Goal: Transaction & Acquisition: Purchase product/service

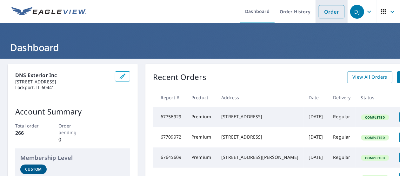
click at [326, 11] on link "Order" at bounding box center [332, 11] width 26 height 13
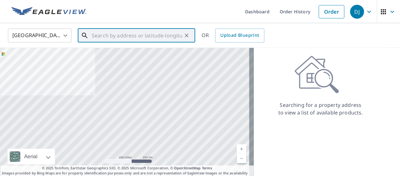
click at [119, 35] on input "text" at bounding box center [137, 36] width 91 height 18
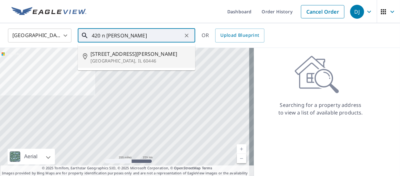
click at [121, 55] on span "[STREET_ADDRESS][PERSON_NAME]" at bounding box center [141, 54] width 100 height 8
type input "[STREET_ADDRESS][PERSON_NAME]"
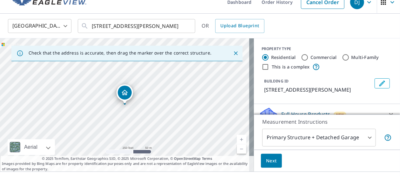
scroll to position [21, 0]
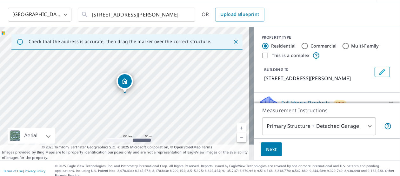
click at [237, 127] on link "Current Level 17, Zoom In" at bounding box center [242, 129] width 10 height 10
click at [237, 127] on link "Current Level 18, Zoom In" at bounding box center [242, 129] width 10 height 10
click at [269, 151] on span "Next" at bounding box center [271, 150] width 11 height 8
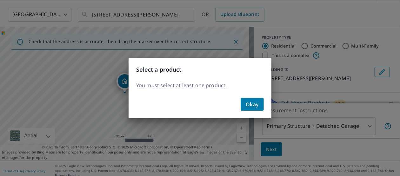
click at [251, 104] on span "Okay" at bounding box center [252, 104] width 13 height 9
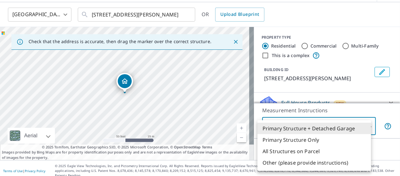
click at [363, 125] on body "DJ DJ Dashboard Order History Cancel Order DJ United States [GEOGRAPHIC_DATA] ​…" at bounding box center [200, 88] width 400 height 176
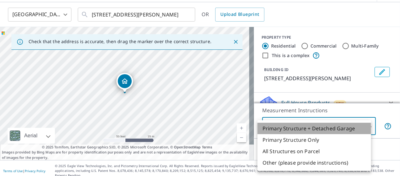
click at [332, 126] on li "Primary Structure + Detached Garage" at bounding box center [315, 128] width 114 height 11
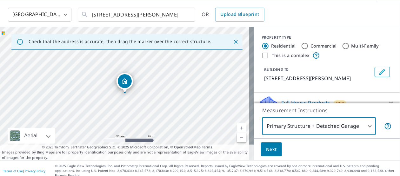
click at [268, 150] on span "Next" at bounding box center [271, 150] width 11 height 8
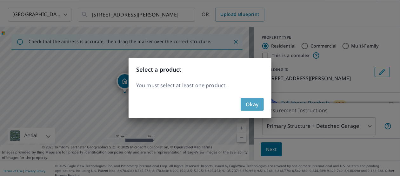
click at [254, 104] on span "Okay" at bounding box center [252, 104] width 13 height 9
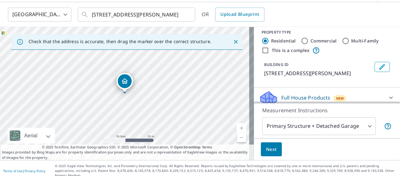
scroll to position [0, 0]
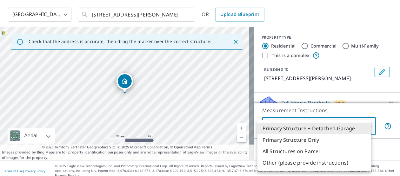
click at [365, 124] on body "DJ DJ Dashboard Order History Cancel Order DJ United States [GEOGRAPHIC_DATA] ​…" at bounding box center [200, 88] width 400 height 176
click at [303, 141] on li "Primary Structure Only" at bounding box center [315, 139] width 114 height 11
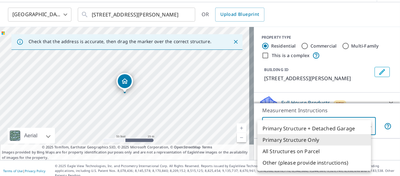
click at [365, 126] on body "DJ DJ Dashboard Order History Cancel Order DJ United States [GEOGRAPHIC_DATA] ​…" at bounding box center [200, 88] width 400 height 176
click at [315, 126] on li "Primary Structure + Detached Garage" at bounding box center [315, 128] width 114 height 11
type input "1"
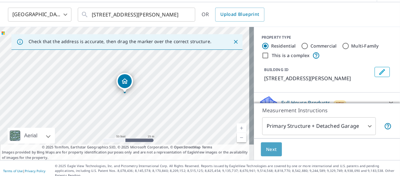
click at [266, 150] on span "Next" at bounding box center [271, 150] width 11 height 8
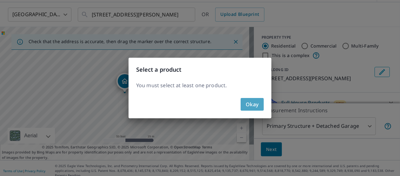
click at [252, 103] on span "Okay" at bounding box center [252, 104] width 13 height 9
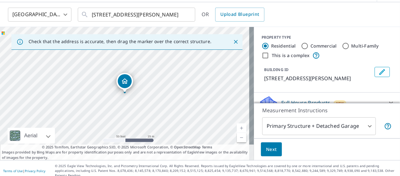
click at [377, 111] on p "Measurement Instructions" at bounding box center [327, 111] width 130 height 8
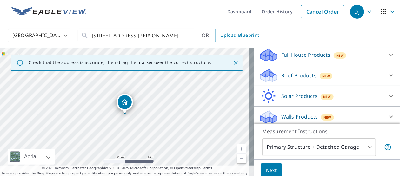
scroll to position [72, 0]
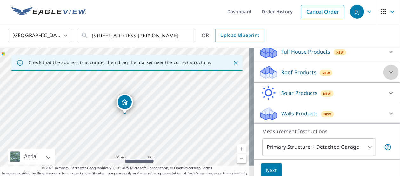
click at [387, 71] on icon at bounding box center [391, 73] width 8 height 8
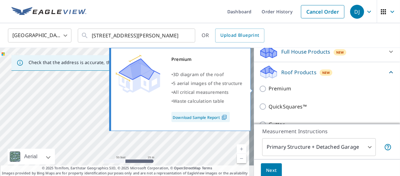
click at [259, 88] on input "Premium" at bounding box center [264, 89] width 10 height 8
checkbox input "true"
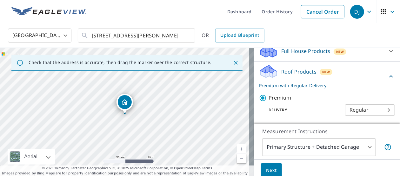
scroll to position [21, 0]
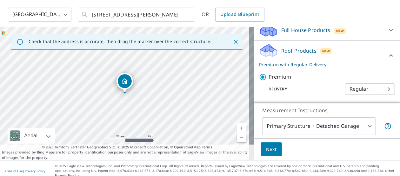
click at [261, 147] on button "Next" at bounding box center [271, 150] width 21 height 14
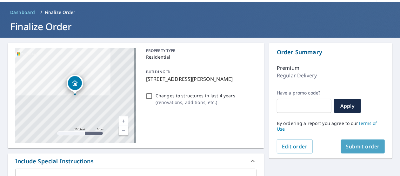
click at [362, 145] on span "Submit order" at bounding box center [363, 146] width 34 height 7
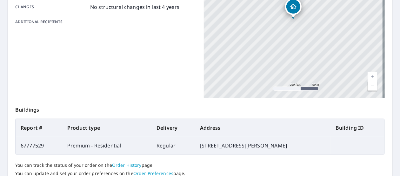
scroll to position [180, 0]
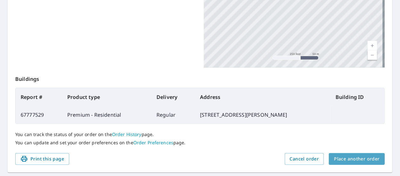
click at [356, 160] on span "Place another order" at bounding box center [357, 159] width 46 height 8
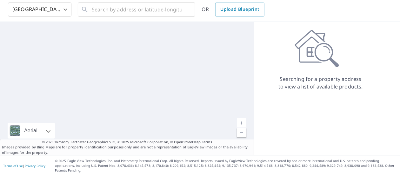
scroll to position [21, 0]
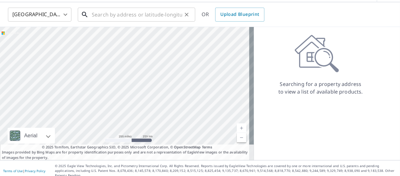
click at [130, 17] on input "text" at bounding box center [137, 15] width 91 height 18
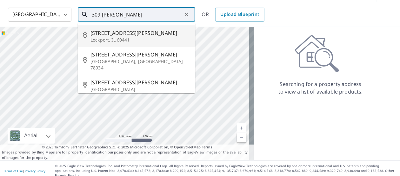
click at [113, 35] on span "[STREET_ADDRESS][PERSON_NAME]" at bounding box center [141, 33] width 100 height 8
type input "[STREET_ADDRESS][PERSON_NAME][PERSON_NAME]"
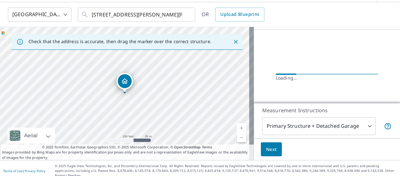
scroll to position [72, 0]
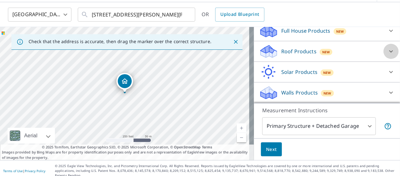
click at [389, 52] on icon at bounding box center [391, 51] width 4 height 2
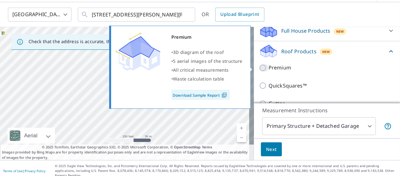
click at [259, 67] on input "Premium" at bounding box center [264, 68] width 10 height 8
checkbox input "true"
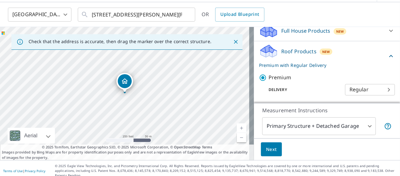
click at [268, 150] on span "Next" at bounding box center [271, 150] width 11 height 8
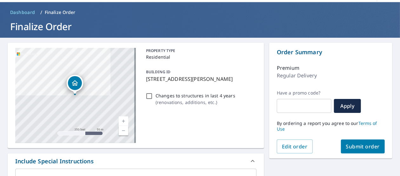
click at [355, 146] on span "Submit order" at bounding box center [363, 146] width 34 height 7
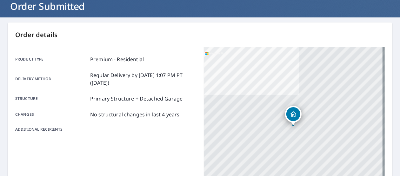
scroll to position [38, 0]
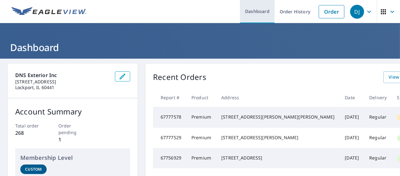
click at [254, 12] on link "Dashboard" at bounding box center [257, 11] width 35 height 23
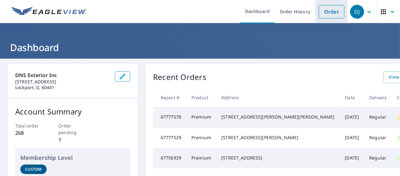
click at [324, 10] on link "Order" at bounding box center [332, 11] width 26 height 13
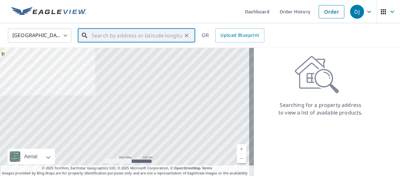
click at [118, 37] on input "text" at bounding box center [137, 36] width 91 height 18
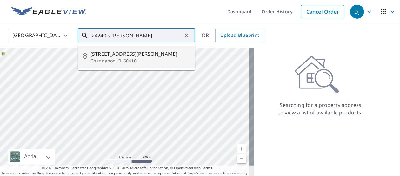
click at [114, 56] on span "24240 S Burr Rd" at bounding box center [141, 54] width 100 height 8
type input "24240 S Burr Rd Channahon, IL 60410"
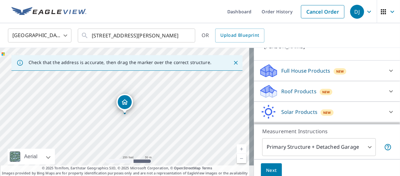
scroll to position [63, 0]
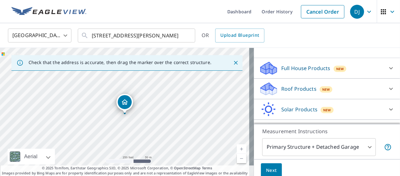
click at [387, 85] on icon at bounding box center [391, 89] width 8 height 8
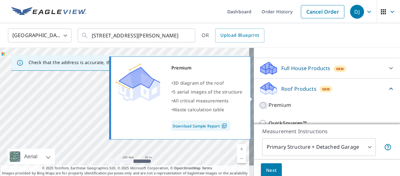
click at [259, 102] on input "Premium" at bounding box center [264, 106] width 10 height 8
checkbox input "true"
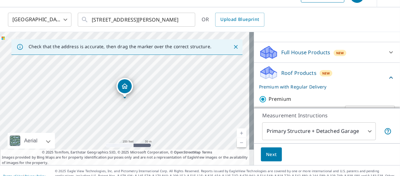
scroll to position [21, 0]
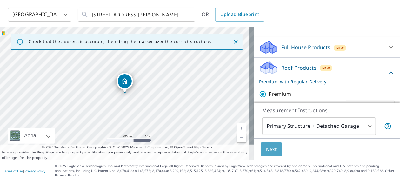
click at [268, 150] on span "Next" at bounding box center [271, 150] width 11 height 8
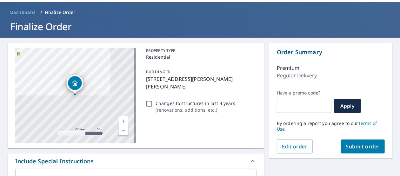
click at [365, 148] on span "Submit order" at bounding box center [363, 146] width 34 height 7
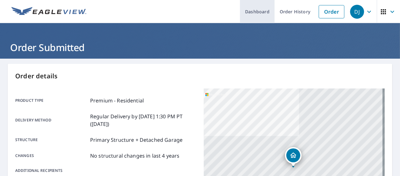
click at [250, 11] on link "Dashboard" at bounding box center [257, 11] width 35 height 23
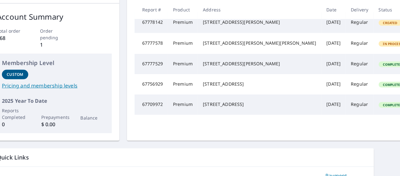
scroll to position [95, 20]
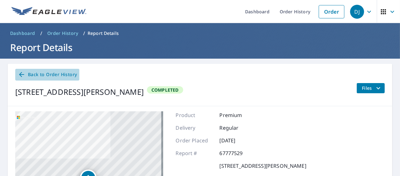
click at [51, 74] on span "Back to Order History" at bounding box center [47, 75] width 59 height 8
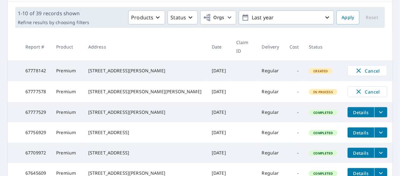
scroll to position [95, 0]
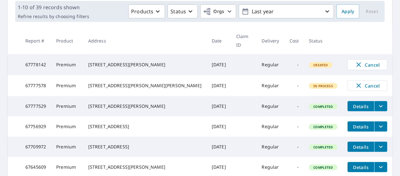
click at [377, 103] on icon "filesDropdownBtn-67777529" at bounding box center [381, 107] width 8 height 8
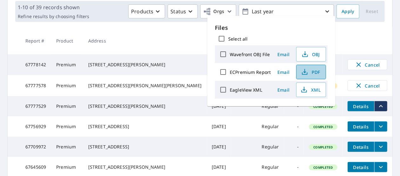
click at [308, 74] on span "PDF" at bounding box center [310, 72] width 20 height 8
